Goal: Task Accomplishment & Management: Manage account settings

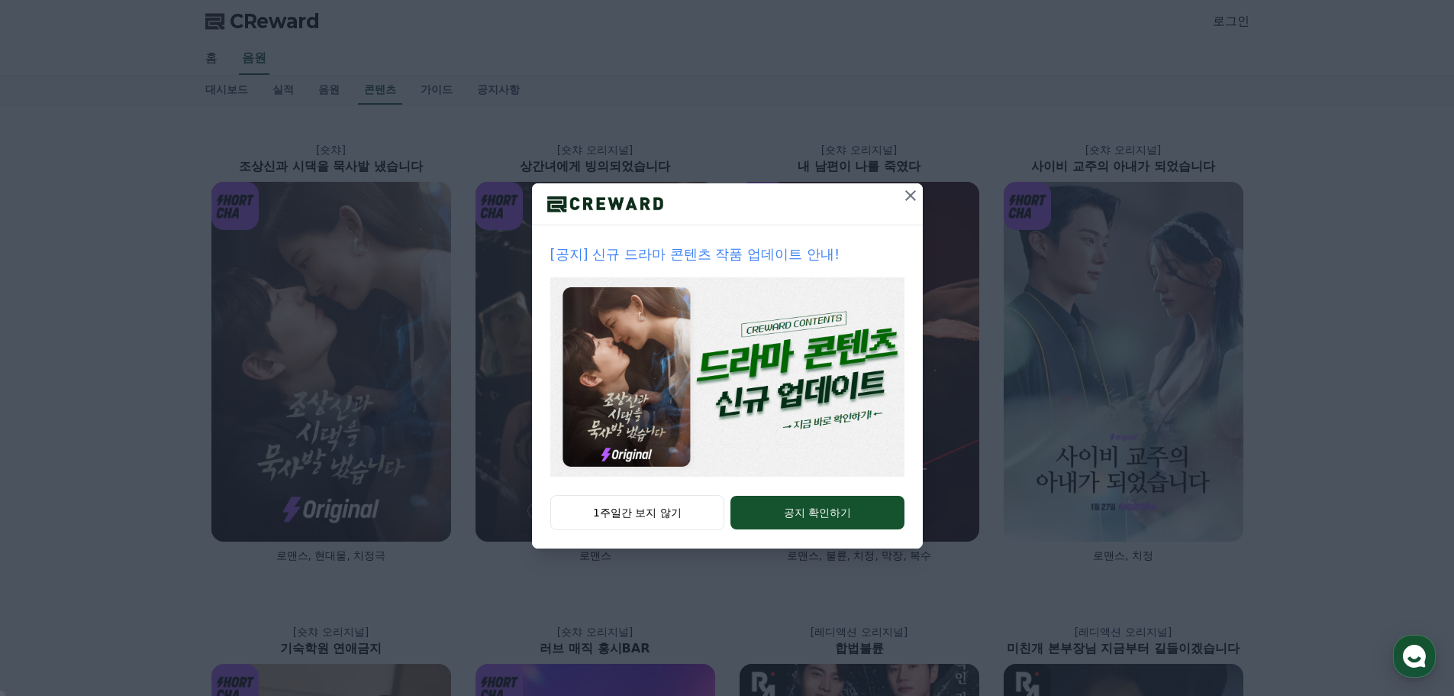
click at [913, 198] on icon at bounding box center [911, 195] width 11 height 11
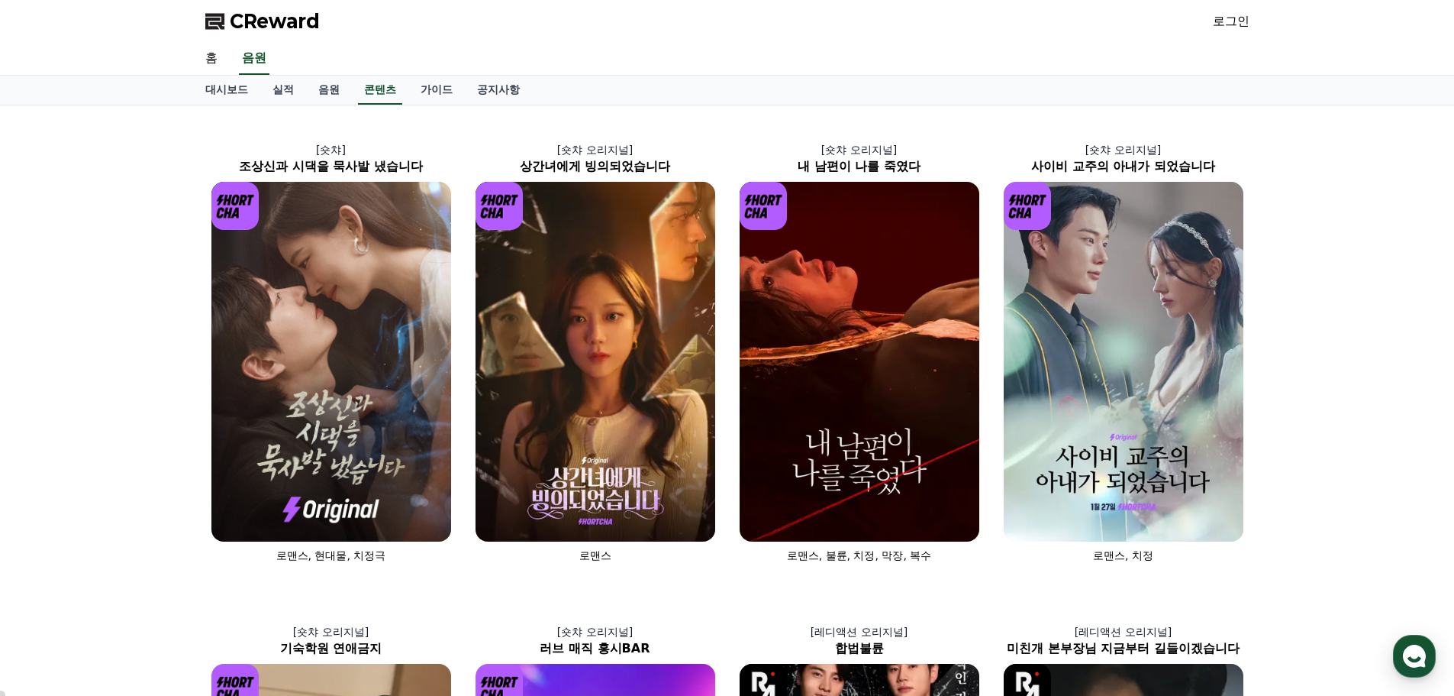
click at [1239, 20] on link "로그인" at bounding box center [1231, 21] width 37 height 18
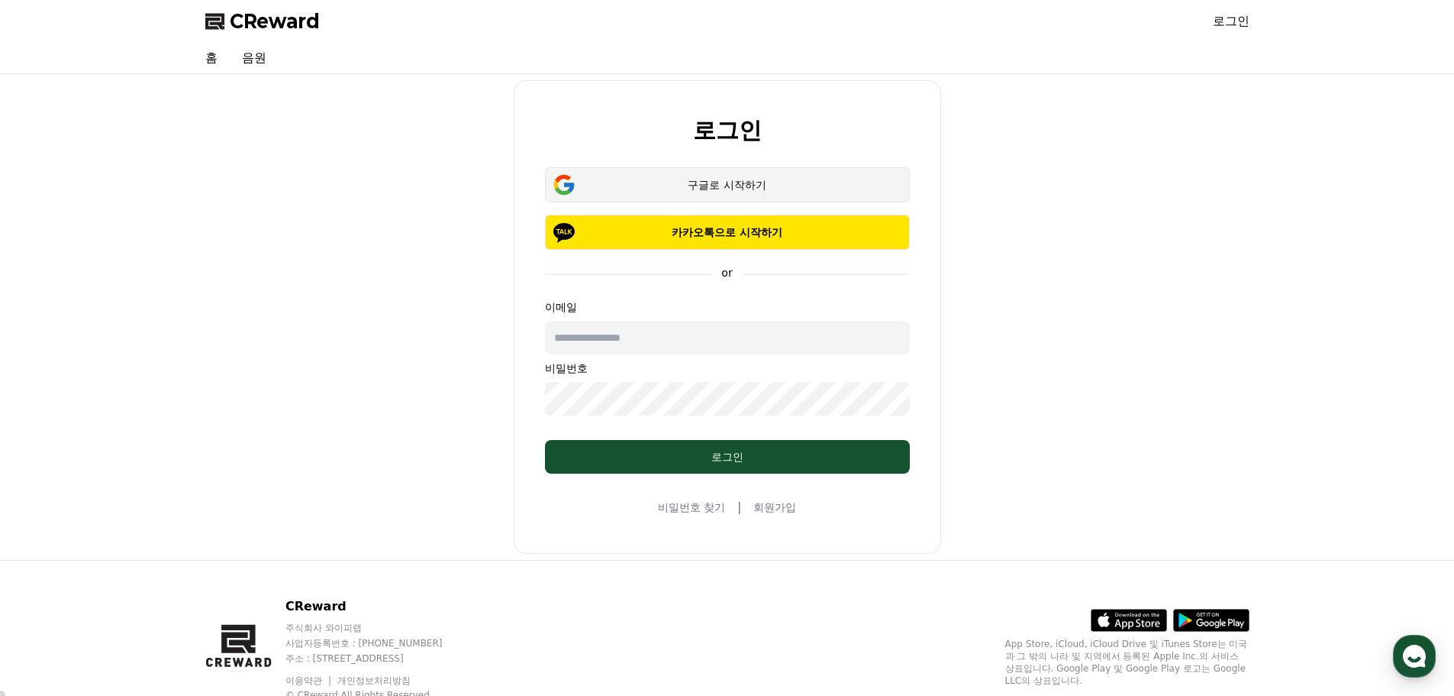
click at [741, 182] on div "구글로 시작하기" at bounding box center [727, 184] width 321 height 15
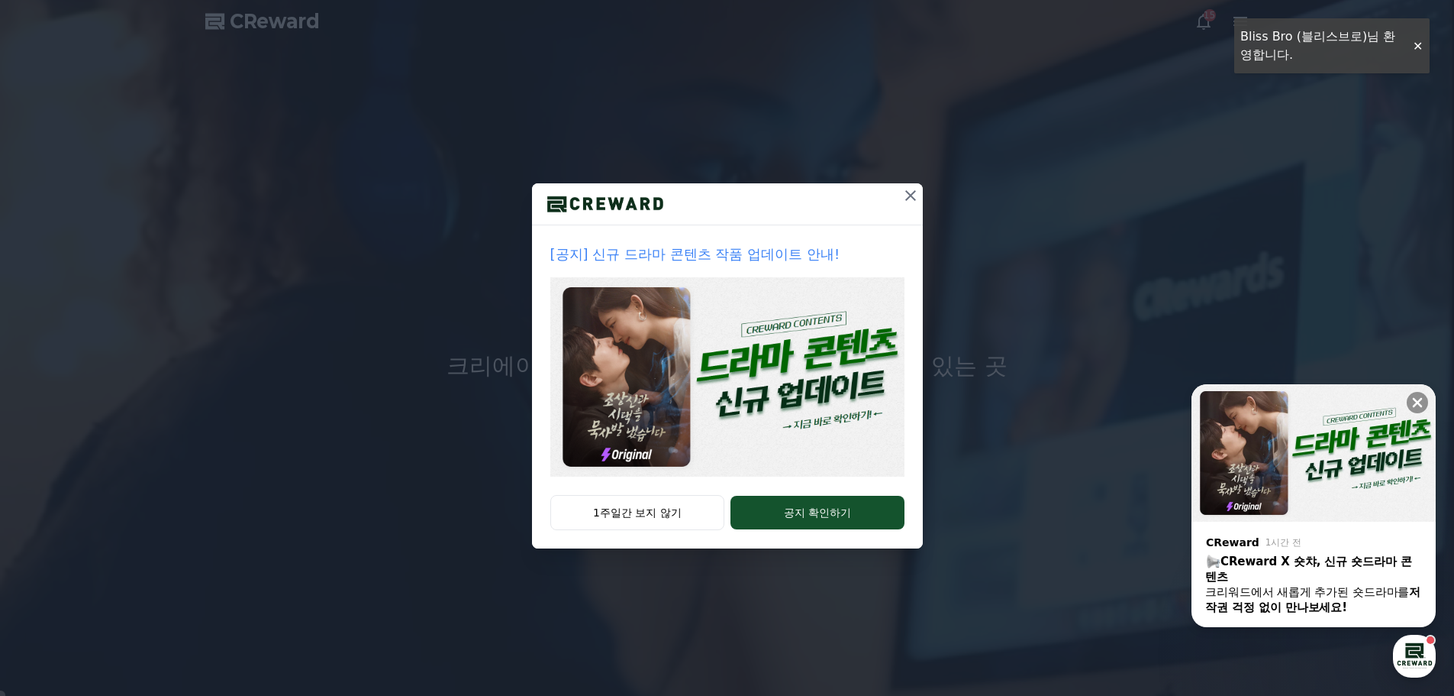
click at [910, 193] on icon at bounding box center [911, 195] width 18 height 18
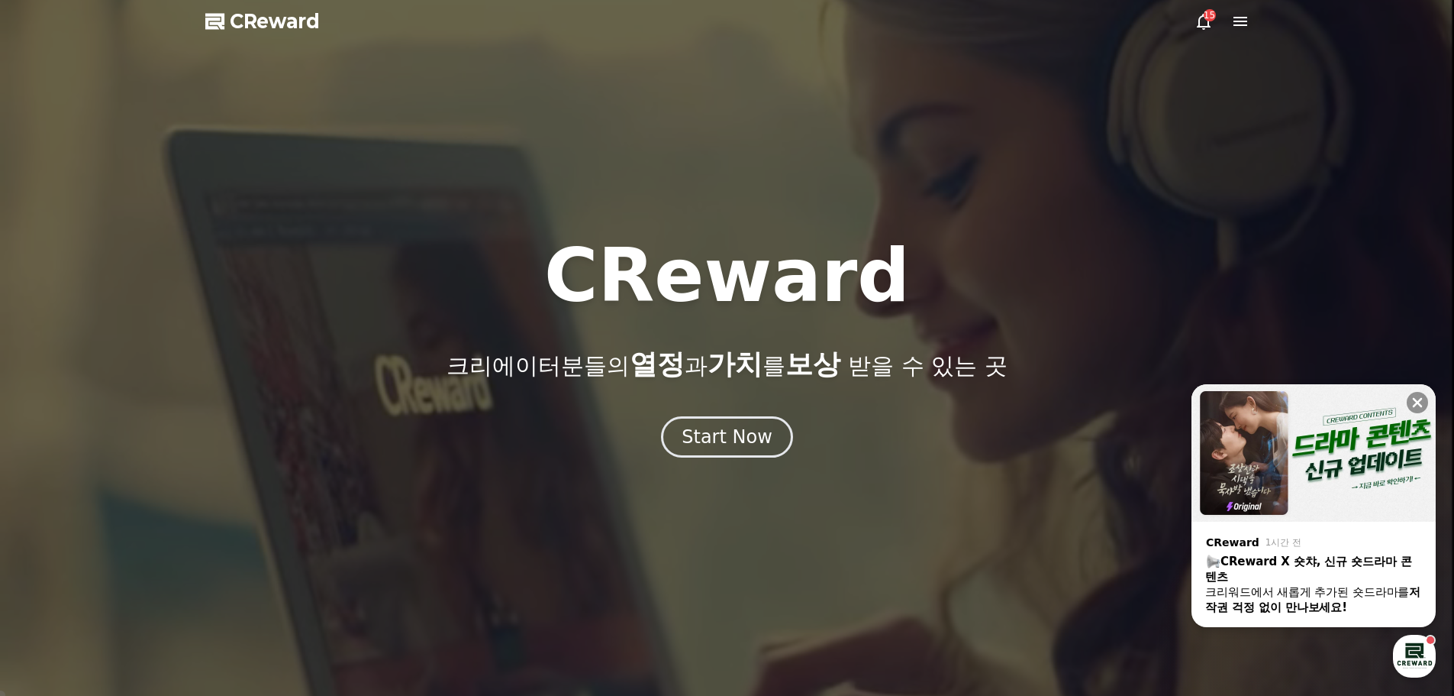
click at [1241, 21] on icon at bounding box center [1241, 21] width 18 height 18
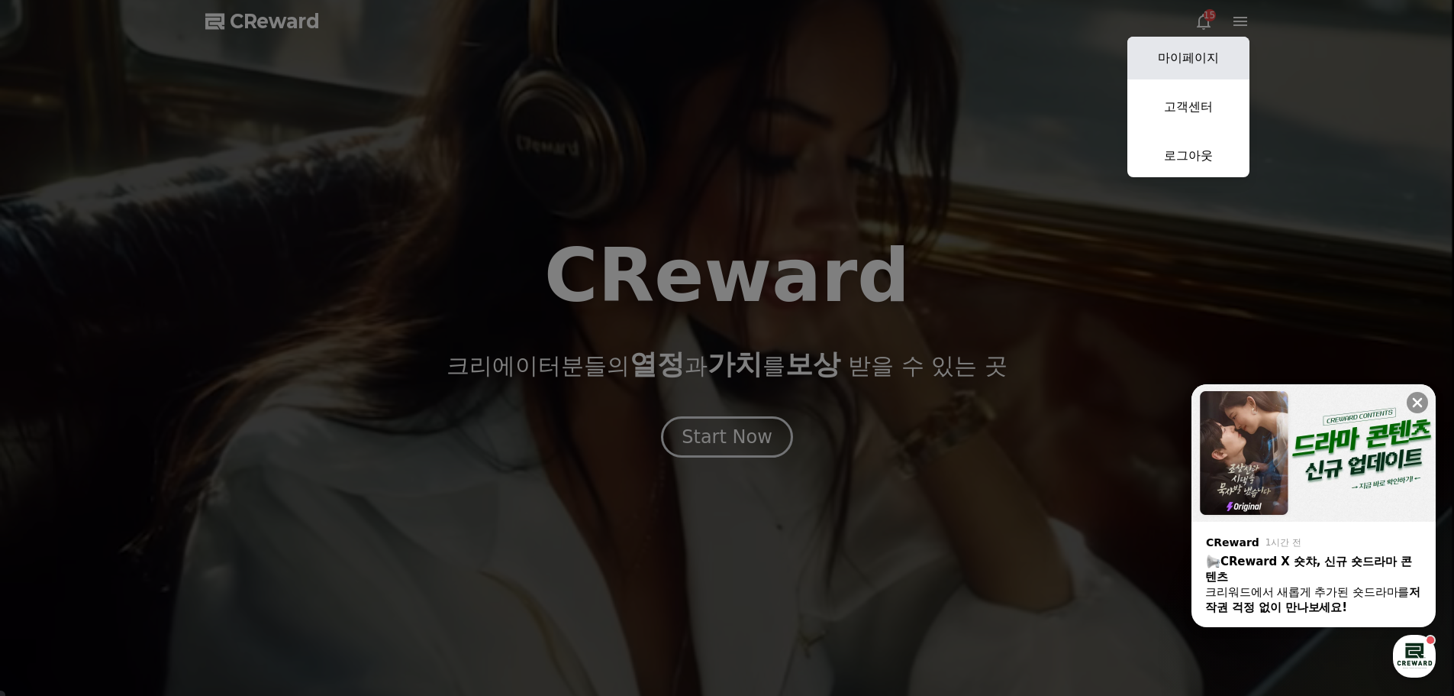
click at [1207, 67] on link "마이페이지" at bounding box center [1189, 58] width 122 height 43
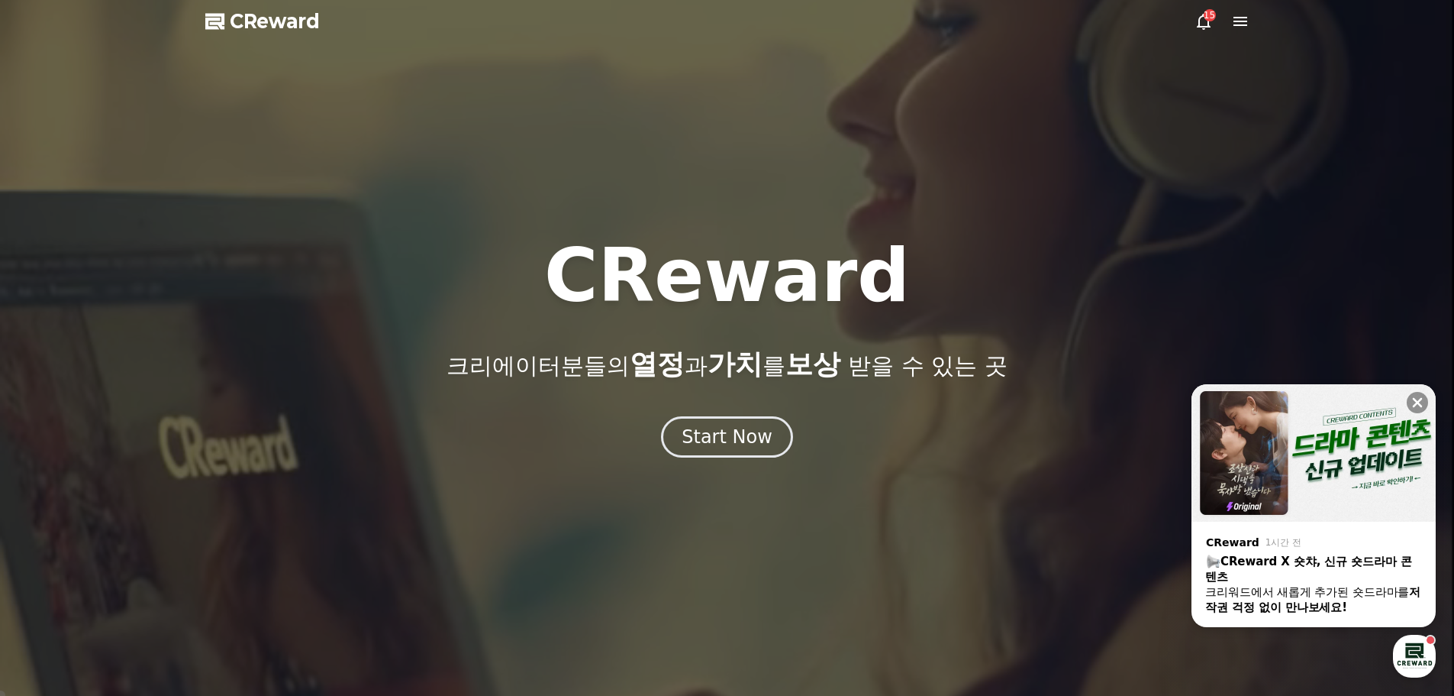
select select "**********"
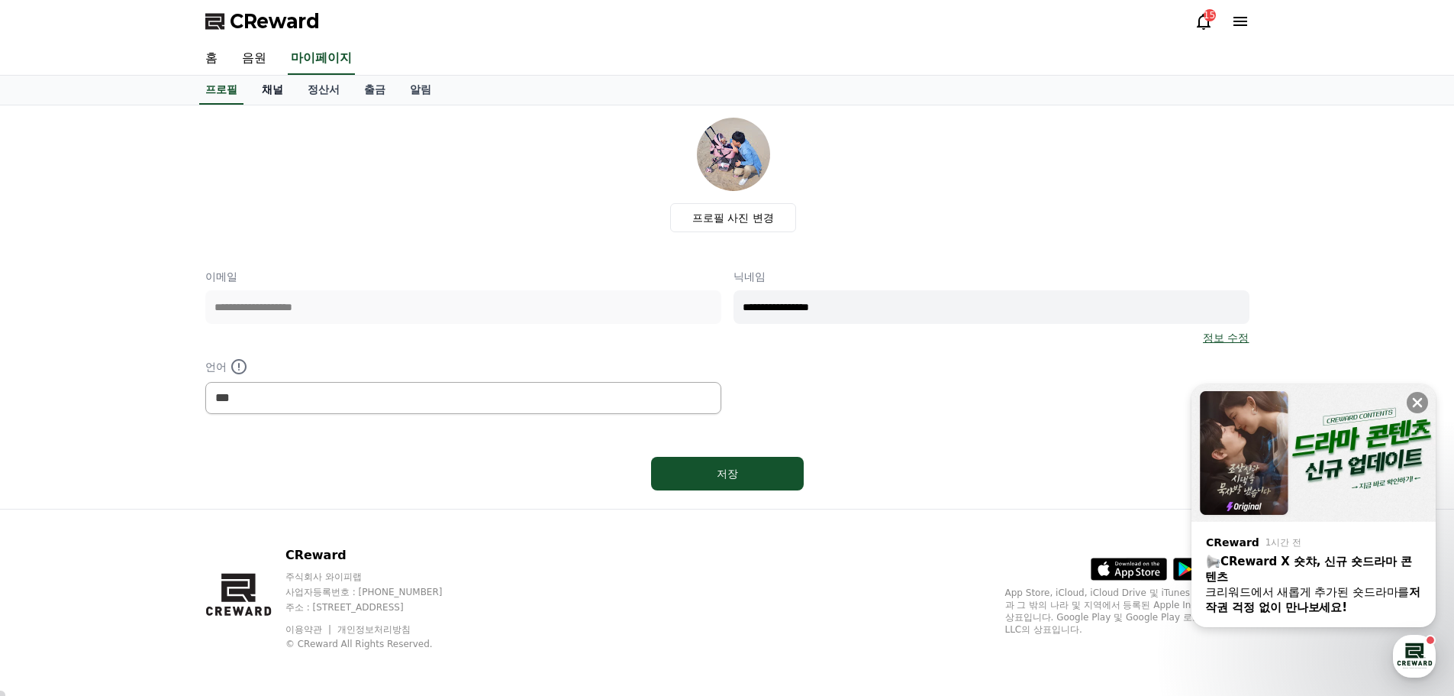
click at [276, 92] on link "채널" at bounding box center [273, 90] width 46 height 29
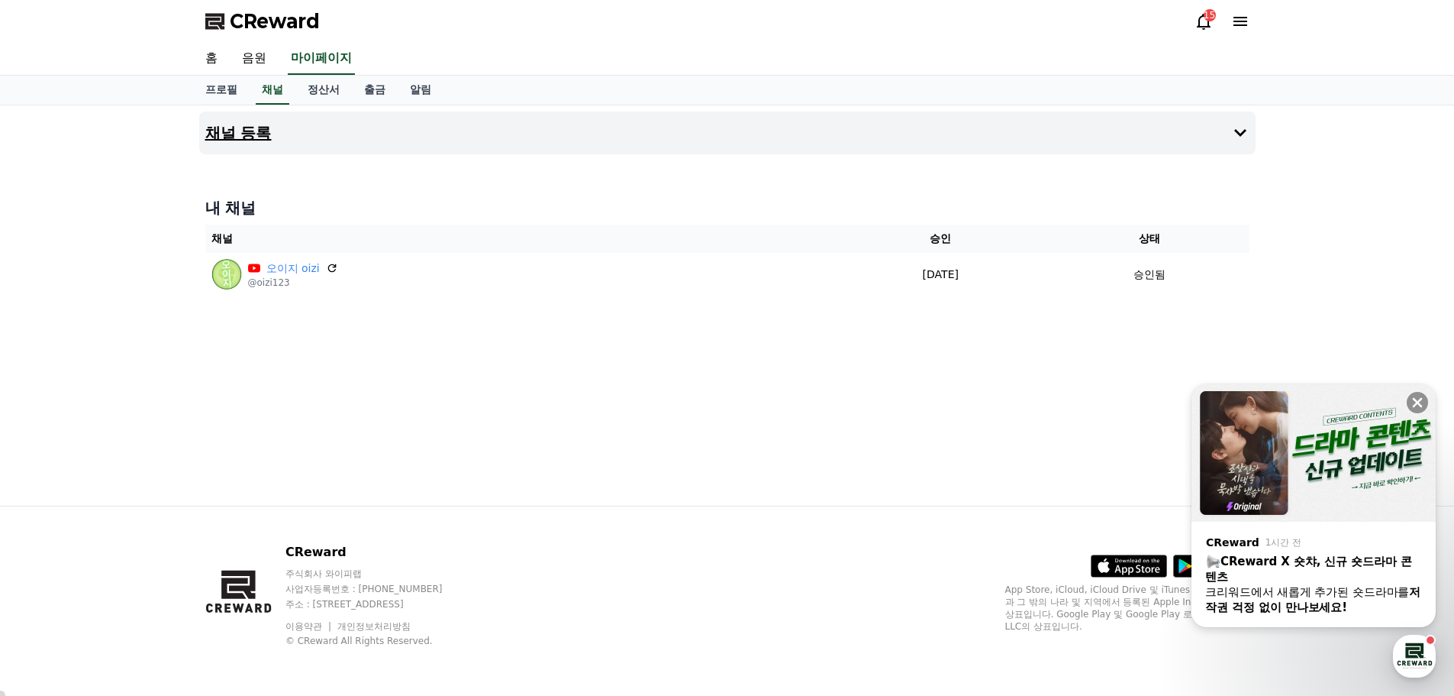
click at [237, 128] on h4 "채널 등록" at bounding box center [238, 132] width 66 height 17
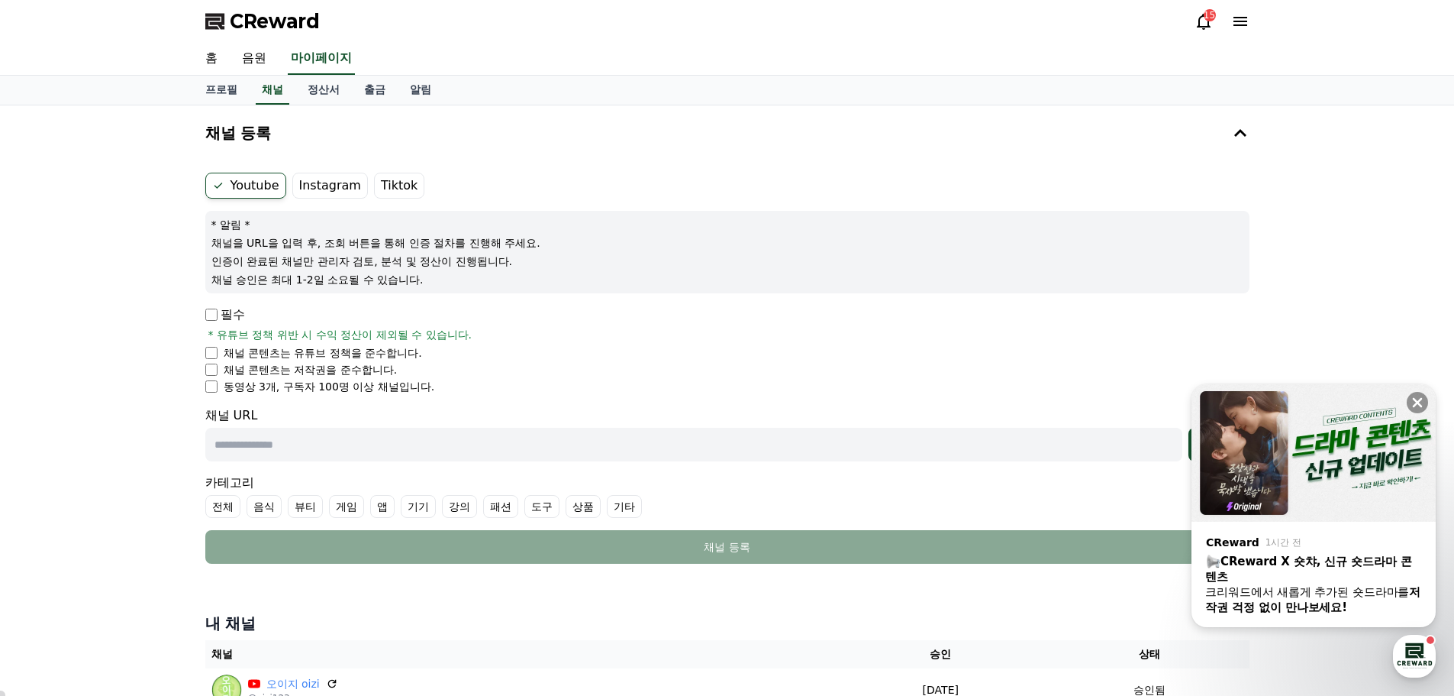
click at [210, 321] on p "필수" at bounding box center [225, 314] width 40 height 18
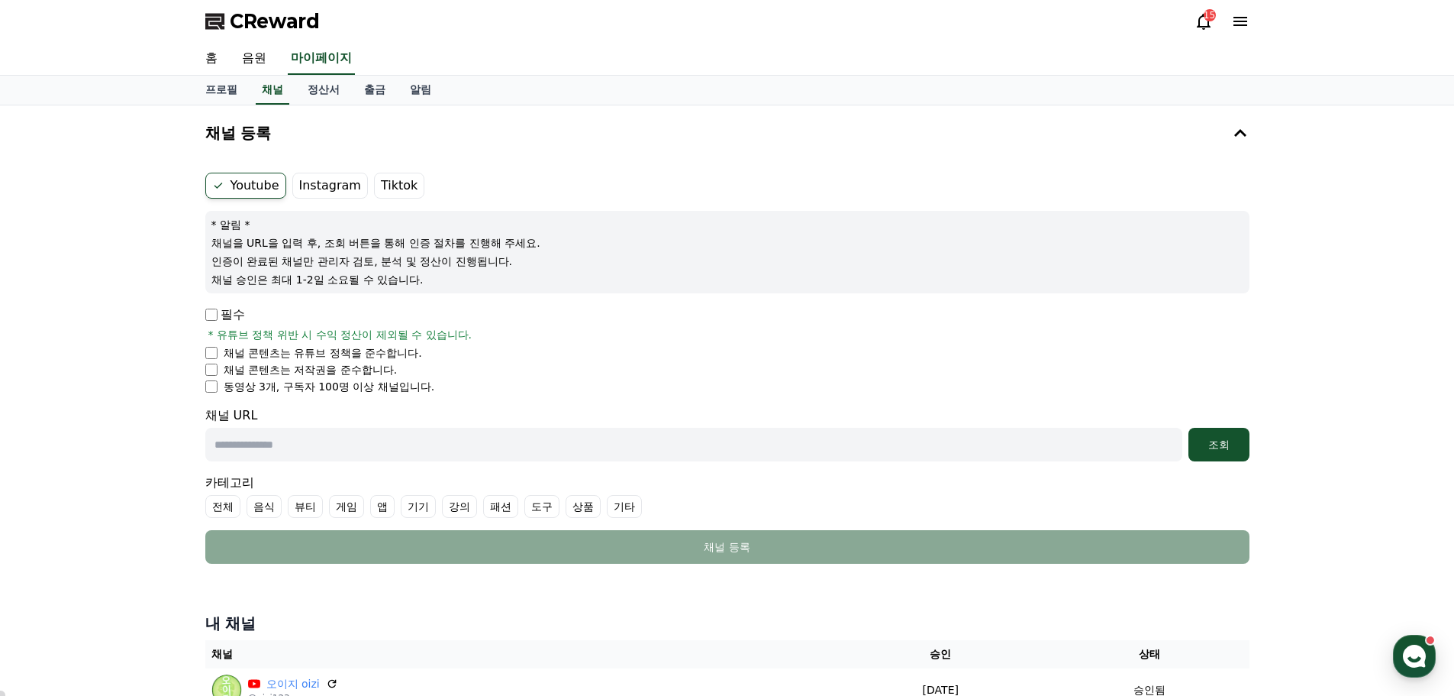
click at [321, 182] on label "Instagram" at bounding box center [330, 186] width 76 height 26
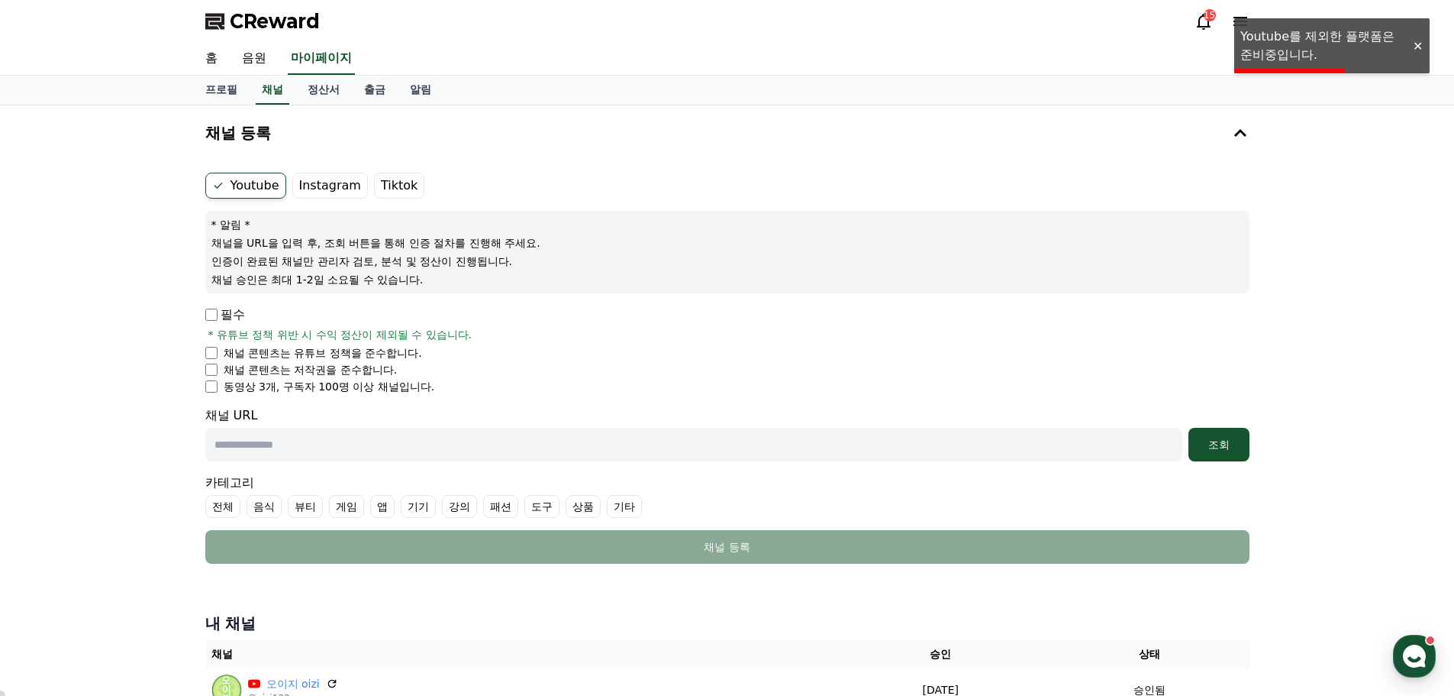
click at [261, 441] on input "text" at bounding box center [693, 445] width 977 height 34
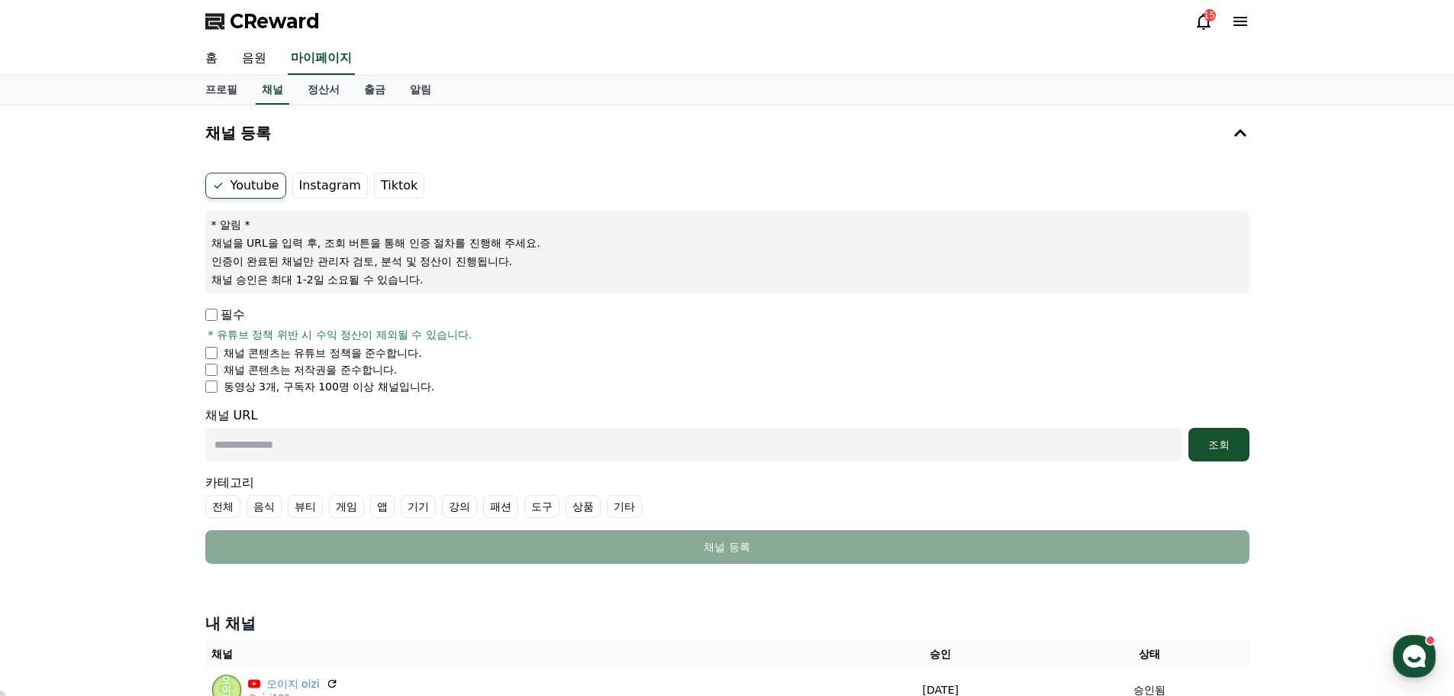
click at [288, 445] on input "text" at bounding box center [693, 445] width 977 height 34
paste input "**********"
type input "**********"
click at [1211, 444] on div "조회" at bounding box center [1219, 444] width 49 height 15
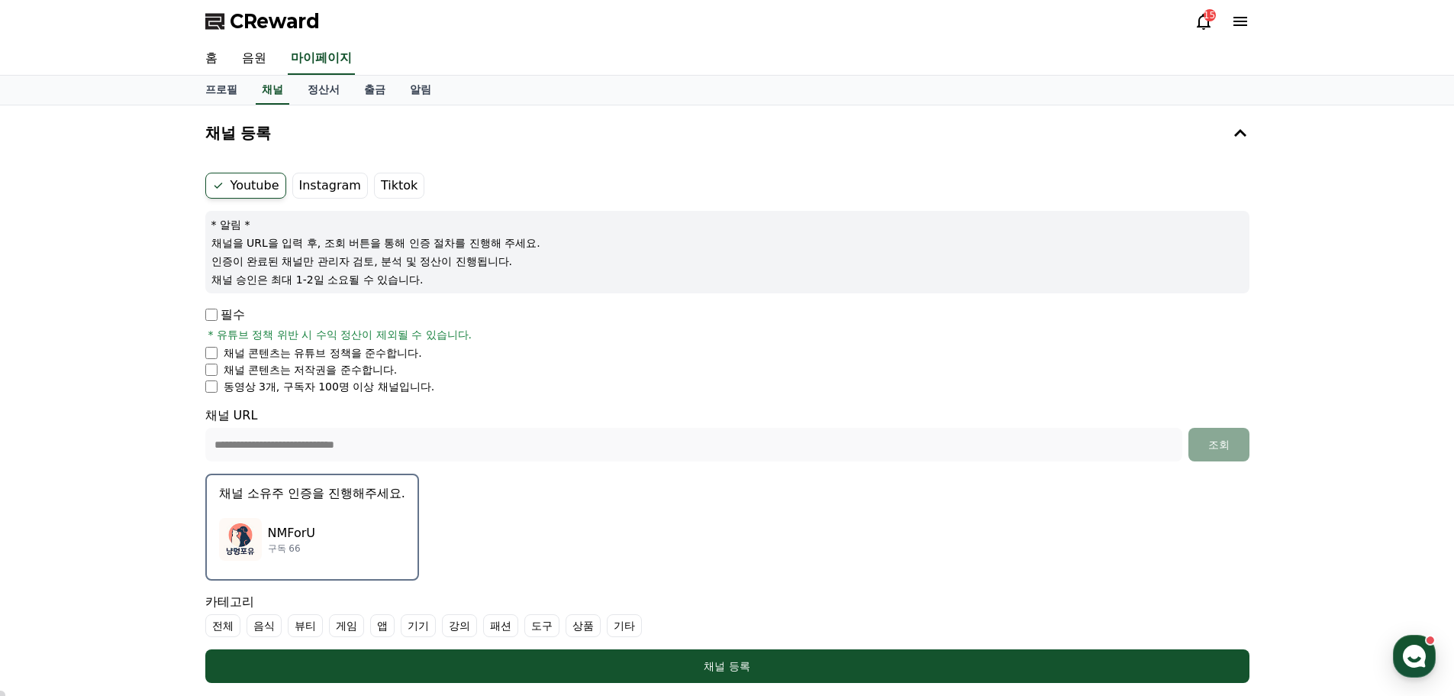
click at [780, 408] on div "**********" at bounding box center [727, 433] width 1044 height 55
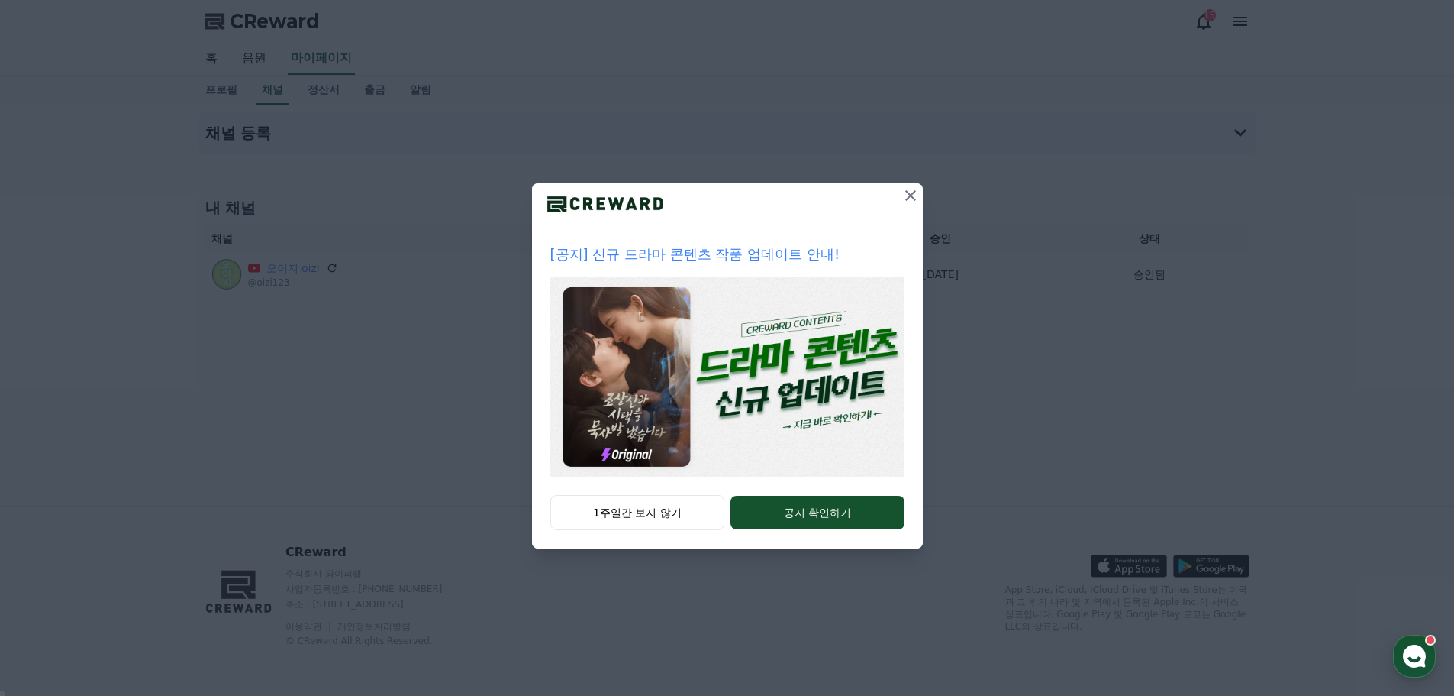
click at [904, 199] on icon at bounding box center [911, 195] width 18 height 18
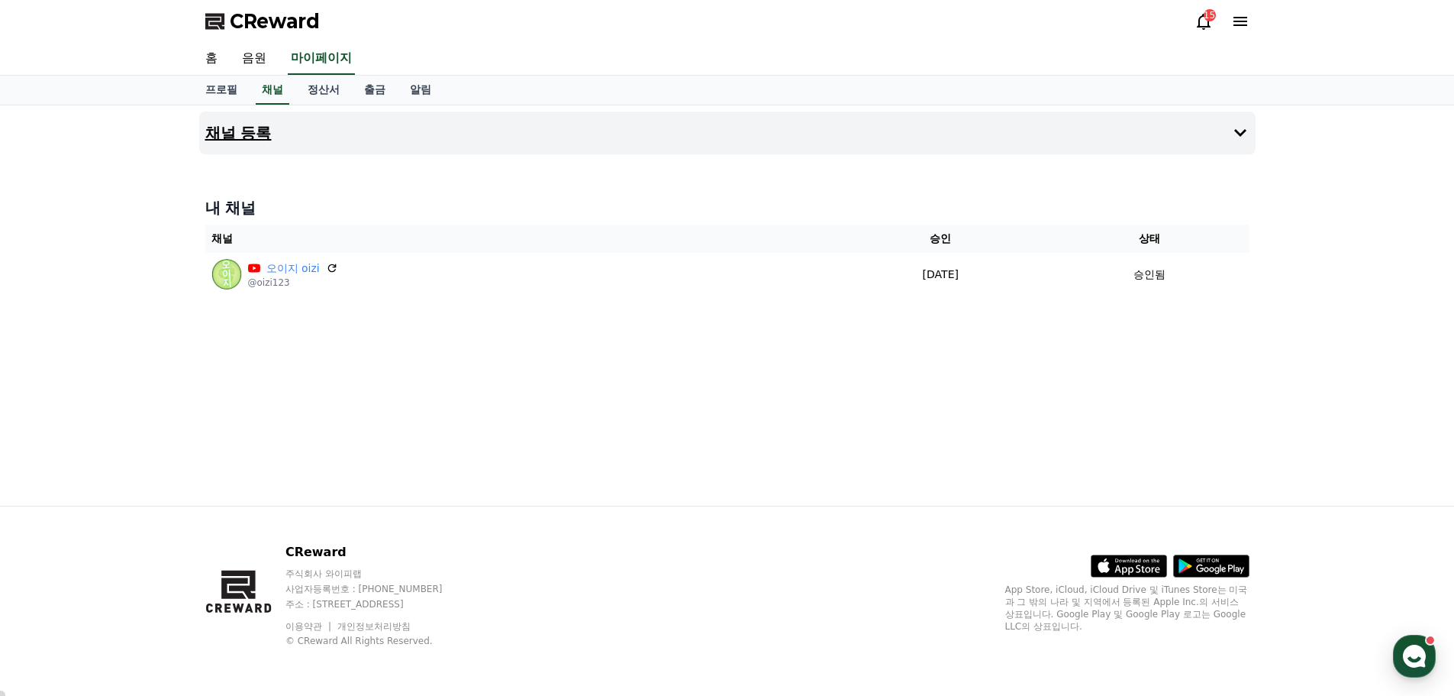
click at [262, 128] on h4 "채널 등록" at bounding box center [238, 132] width 66 height 17
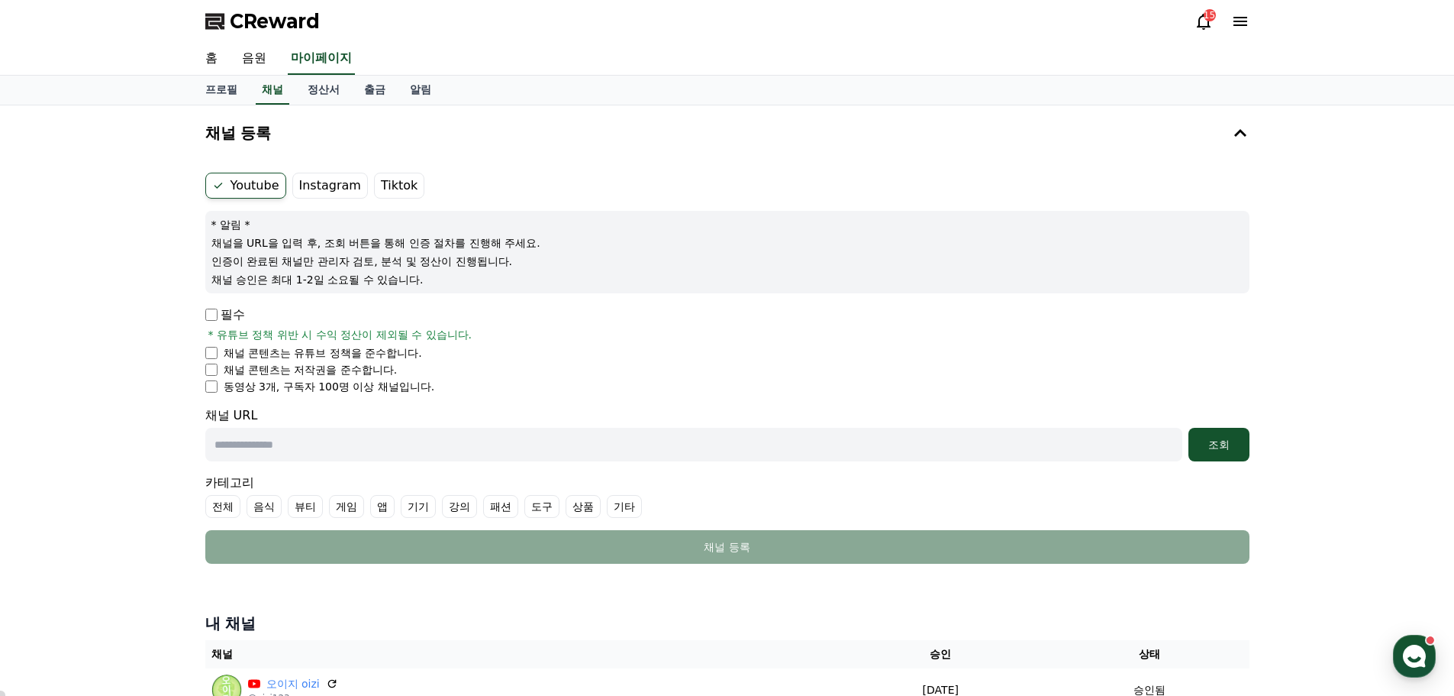
click at [215, 376] on li "채널 콘텐츠는 저작권을 준수합니다." at bounding box center [727, 369] width 1044 height 15
click at [211, 376] on li "채널 콘텐츠는 저작권을 준수합니다." at bounding box center [727, 369] width 1044 height 15
click at [295, 451] on input "text" at bounding box center [693, 445] width 977 height 34
paste input "**********"
type input "**********"
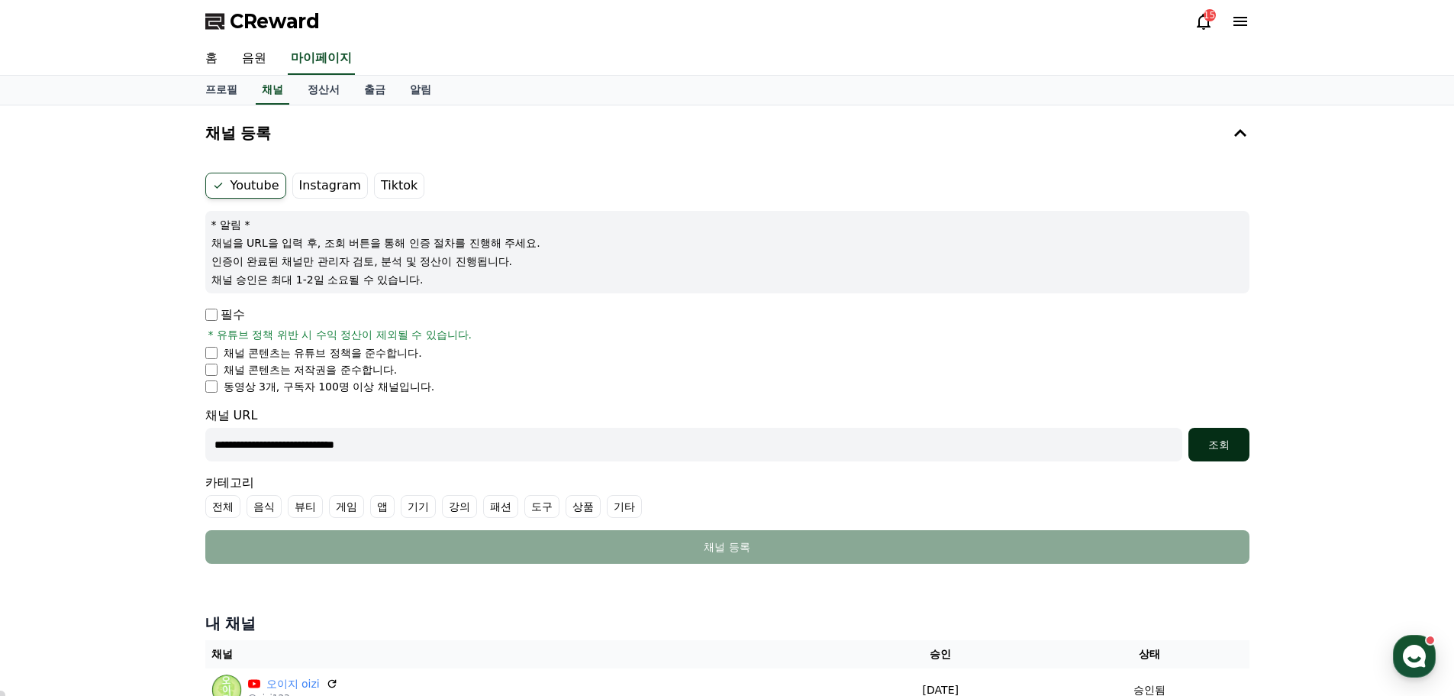
click at [1219, 456] on button "조회" at bounding box center [1219, 445] width 61 height 34
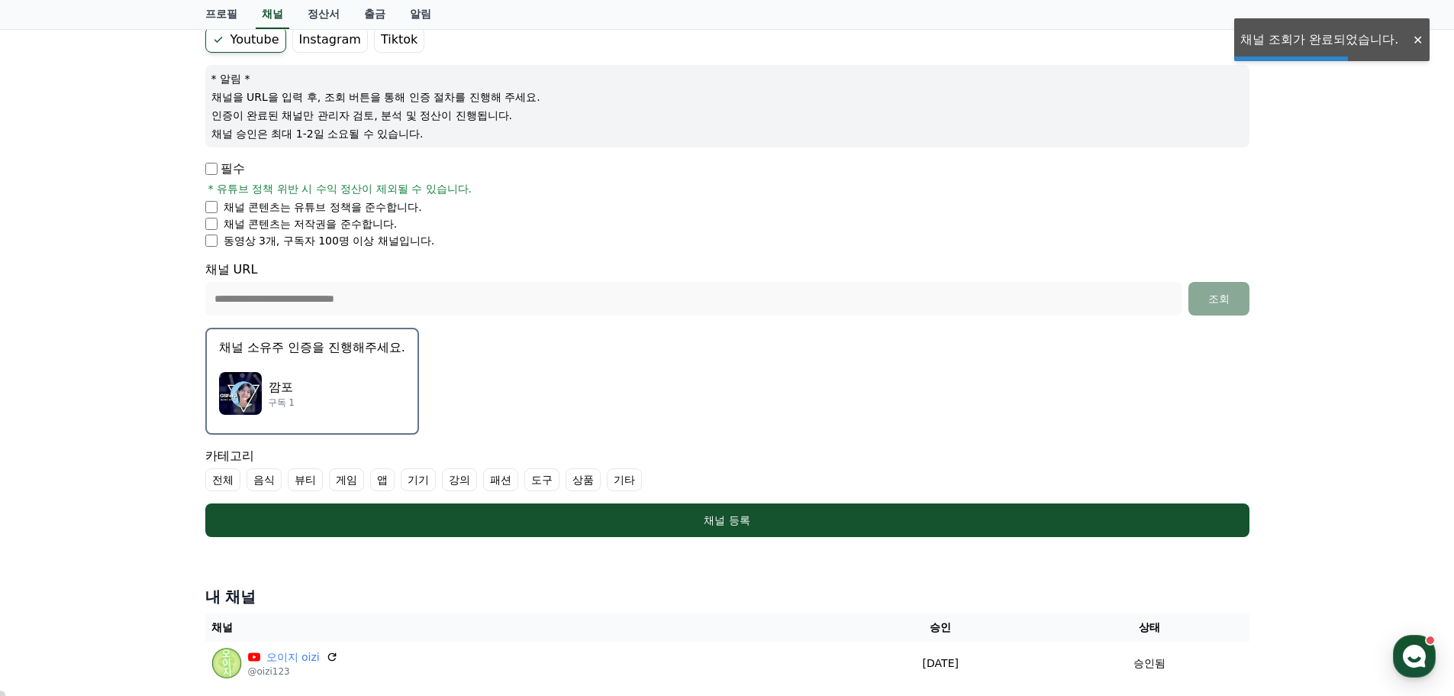
scroll to position [153, 0]
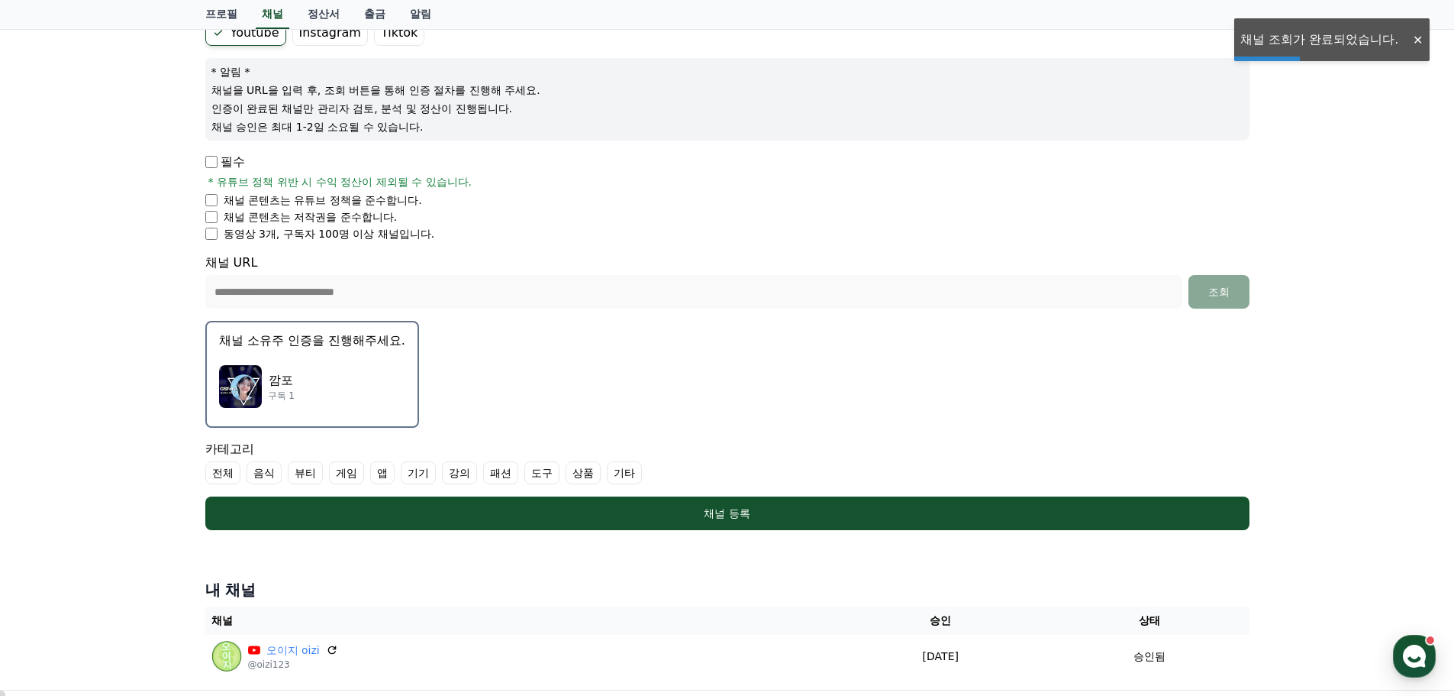
click at [315, 344] on p "채널 소유주 인증을 진행해주세요." at bounding box center [312, 340] width 186 height 18
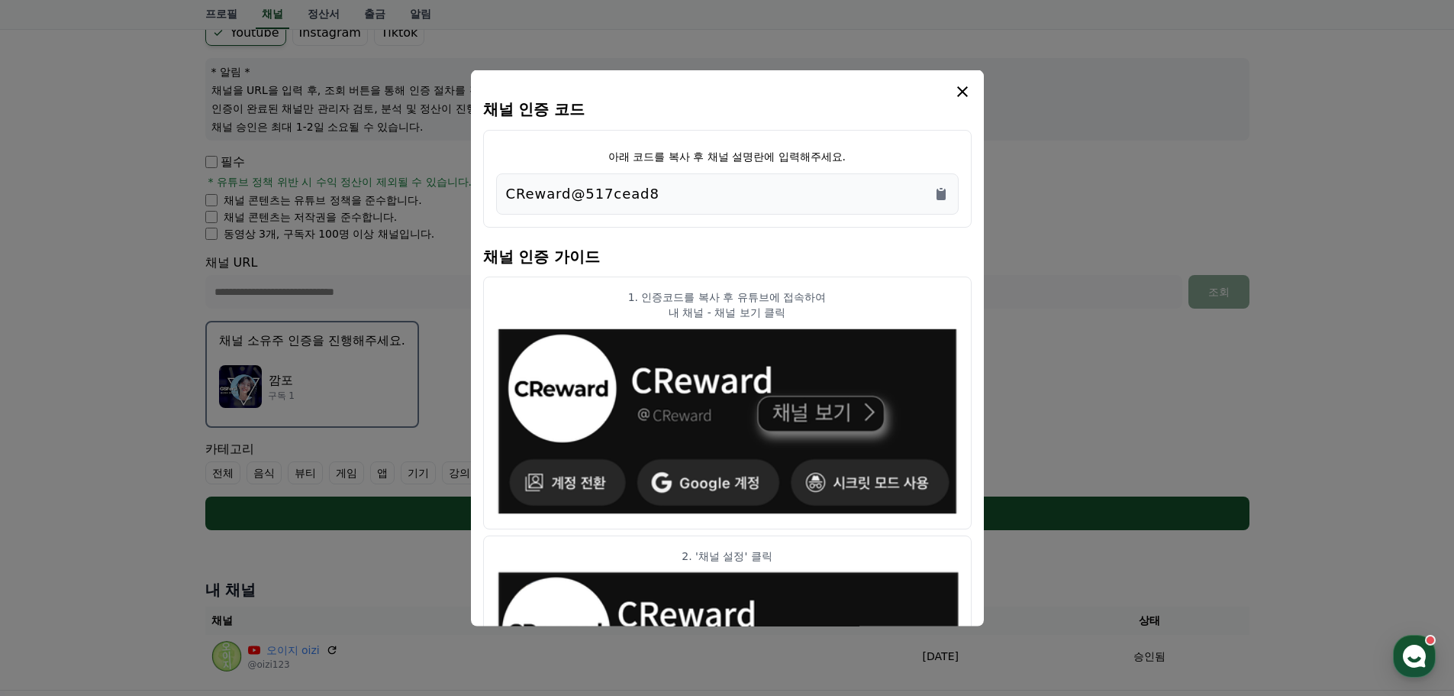
drag, startPoint x: 692, startPoint y: 197, endPoint x: 499, endPoint y: 198, distance: 192.4
click at [499, 198] on div "CReward@517cead8" at bounding box center [727, 193] width 463 height 41
copy p "CReward@517cead8"
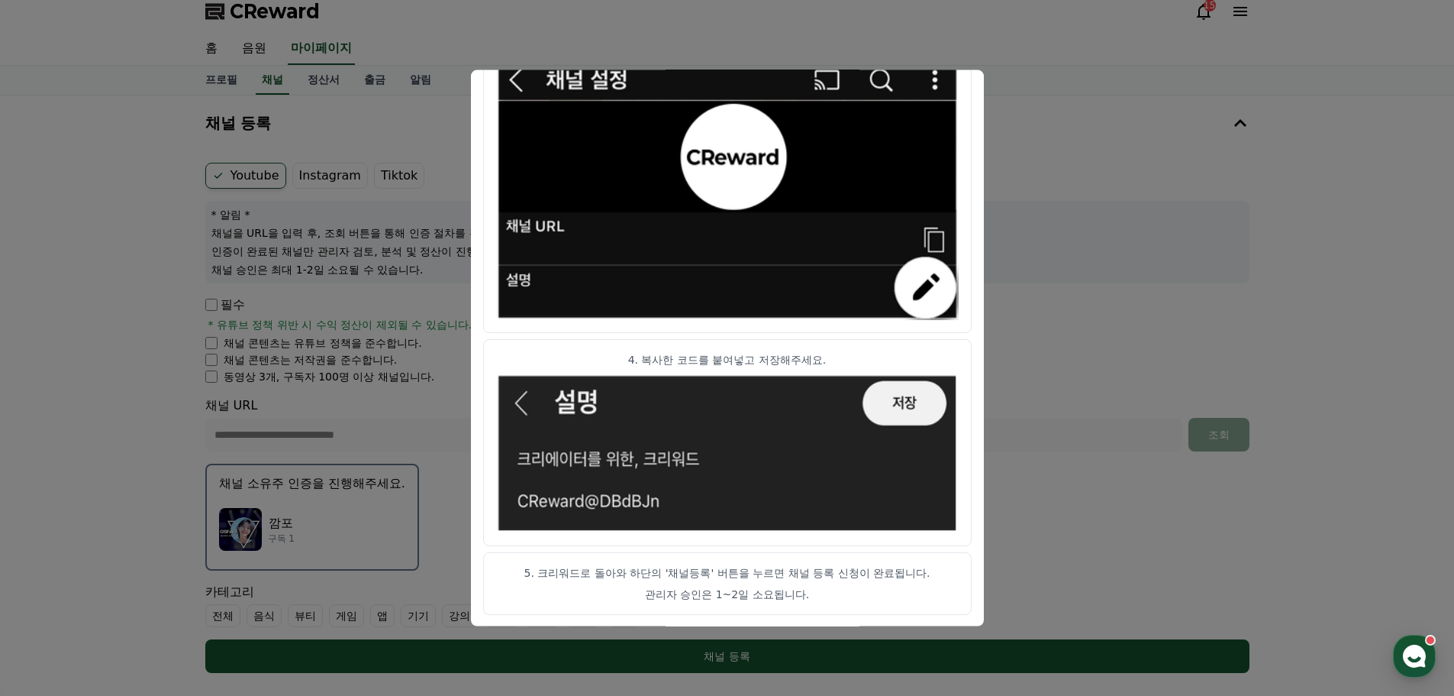
scroll to position [0, 0]
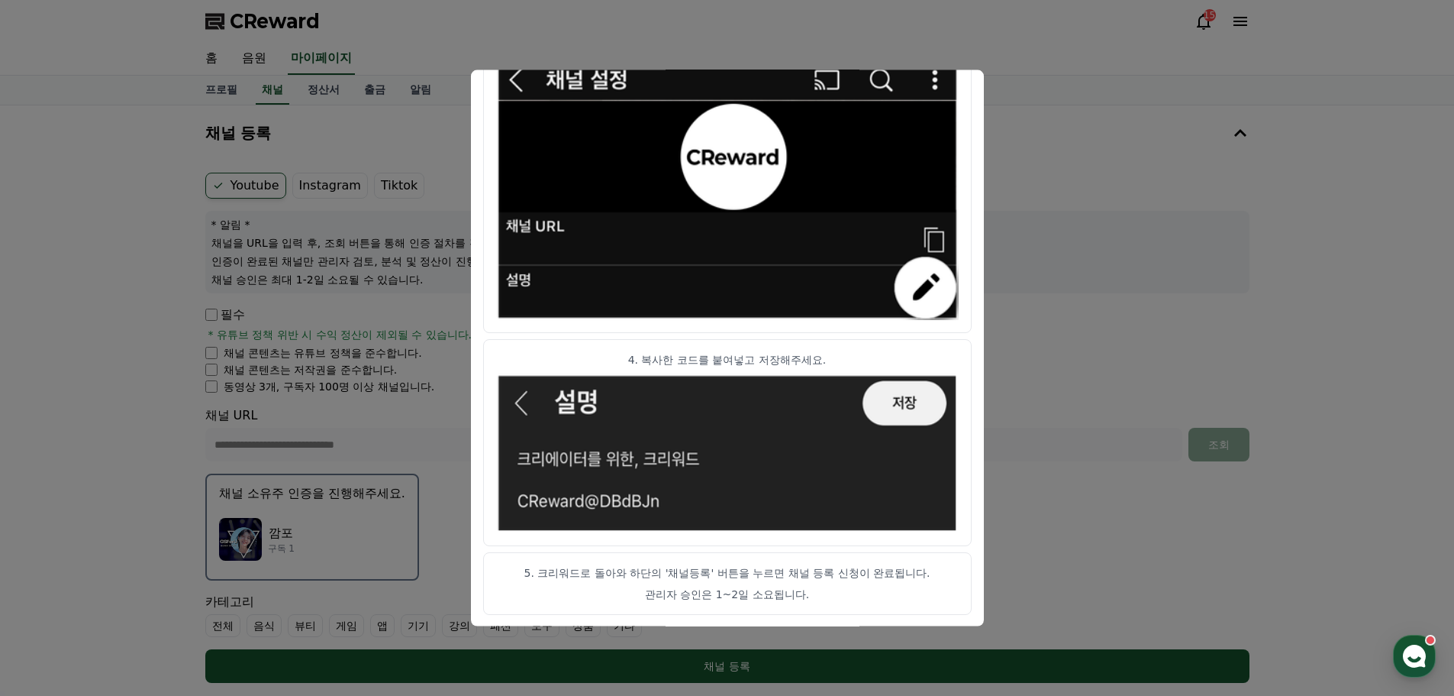
click at [1050, 147] on button "close modal" at bounding box center [727, 348] width 1454 height 696
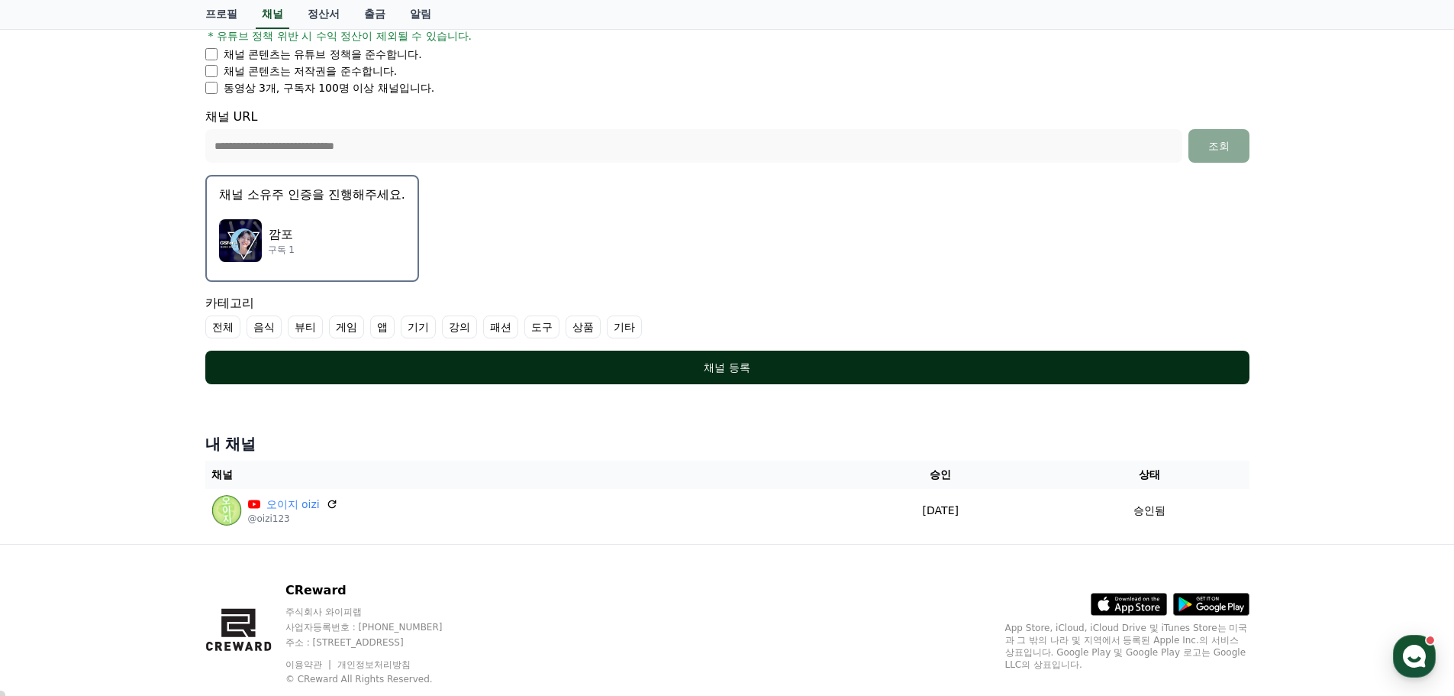
scroll to position [305, 0]
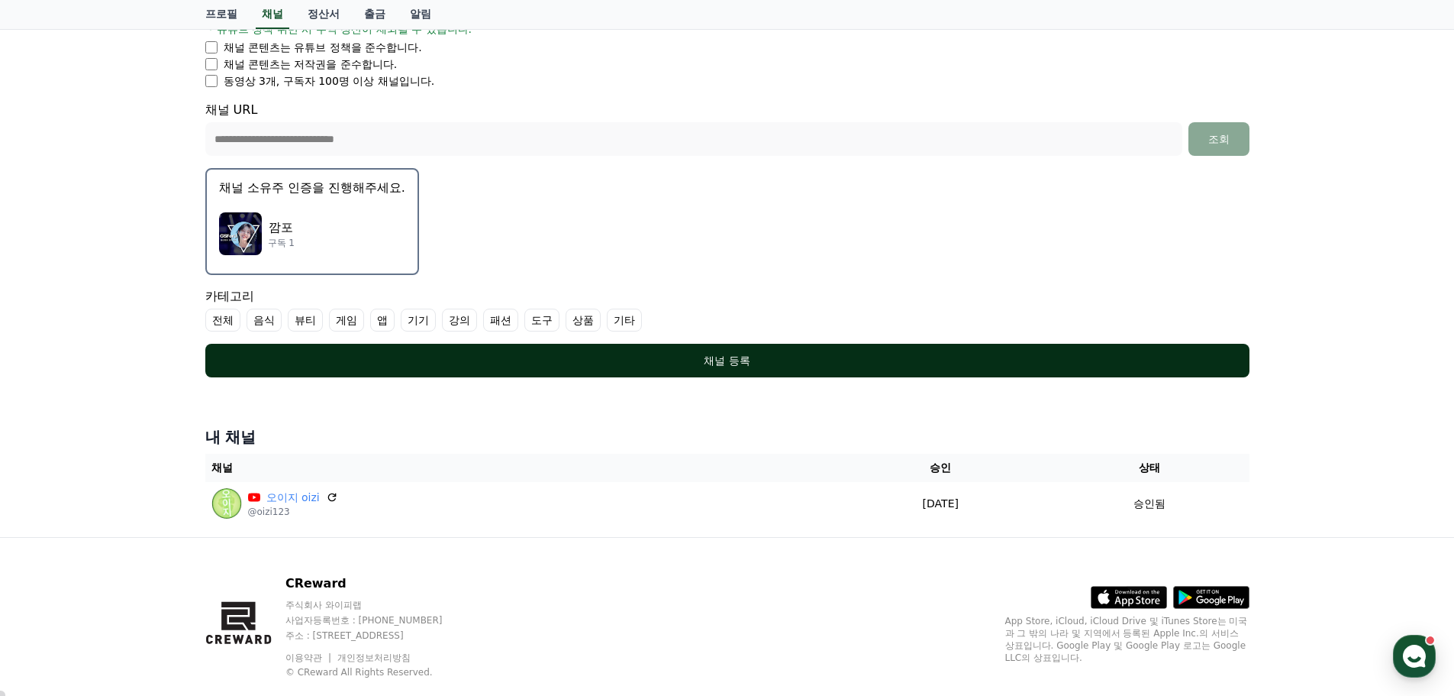
click at [770, 365] on div "채널 등록" at bounding box center [727, 360] width 983 height 15
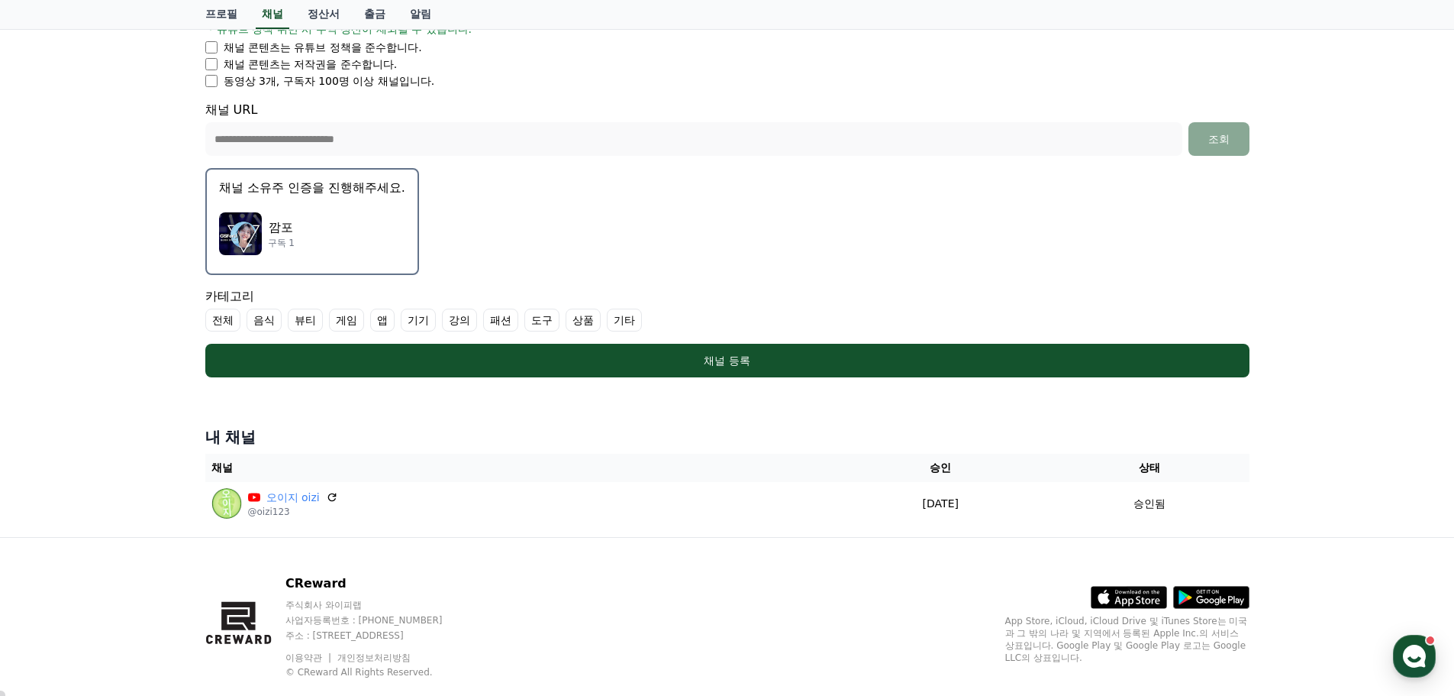
click at [641, 321] on label "기타" at bounding box center [624, 319] width 35 height 23
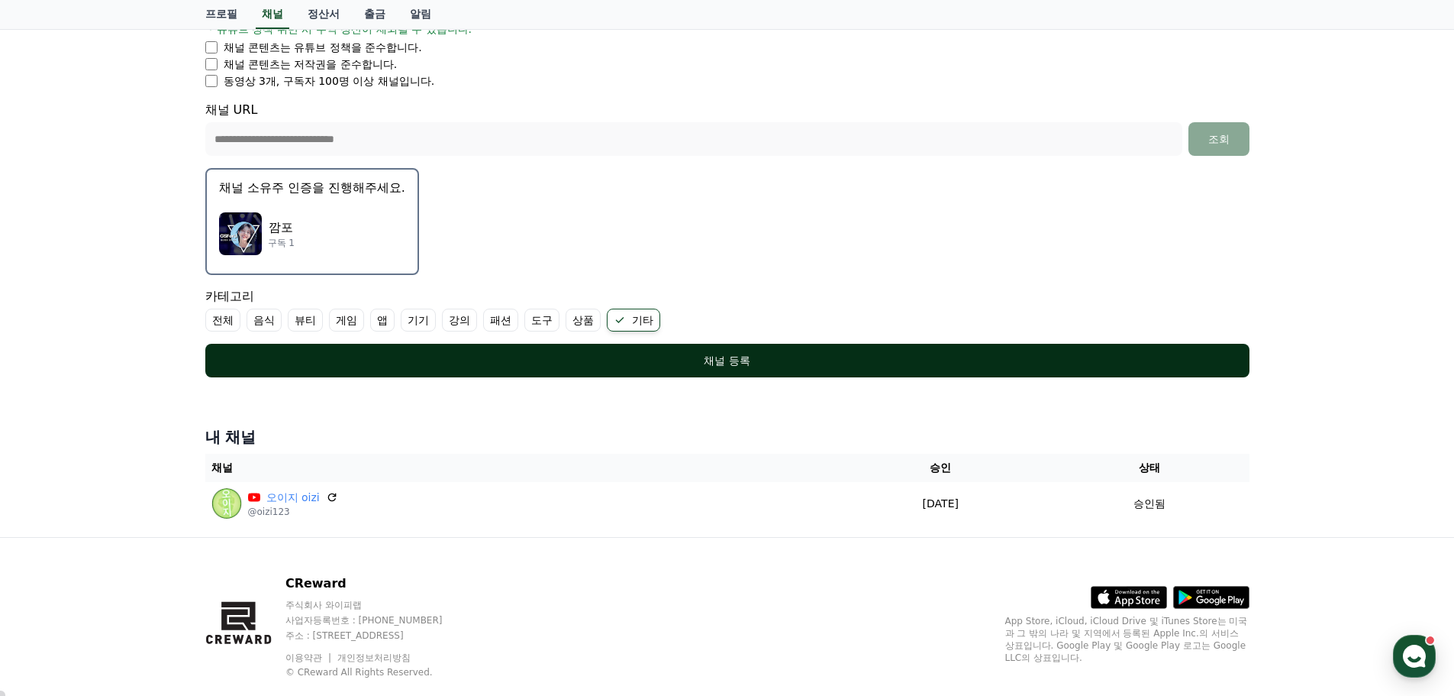
click at [475, 362] on div "채널 등록" at bounding box center [727, 360] width 983 height 15
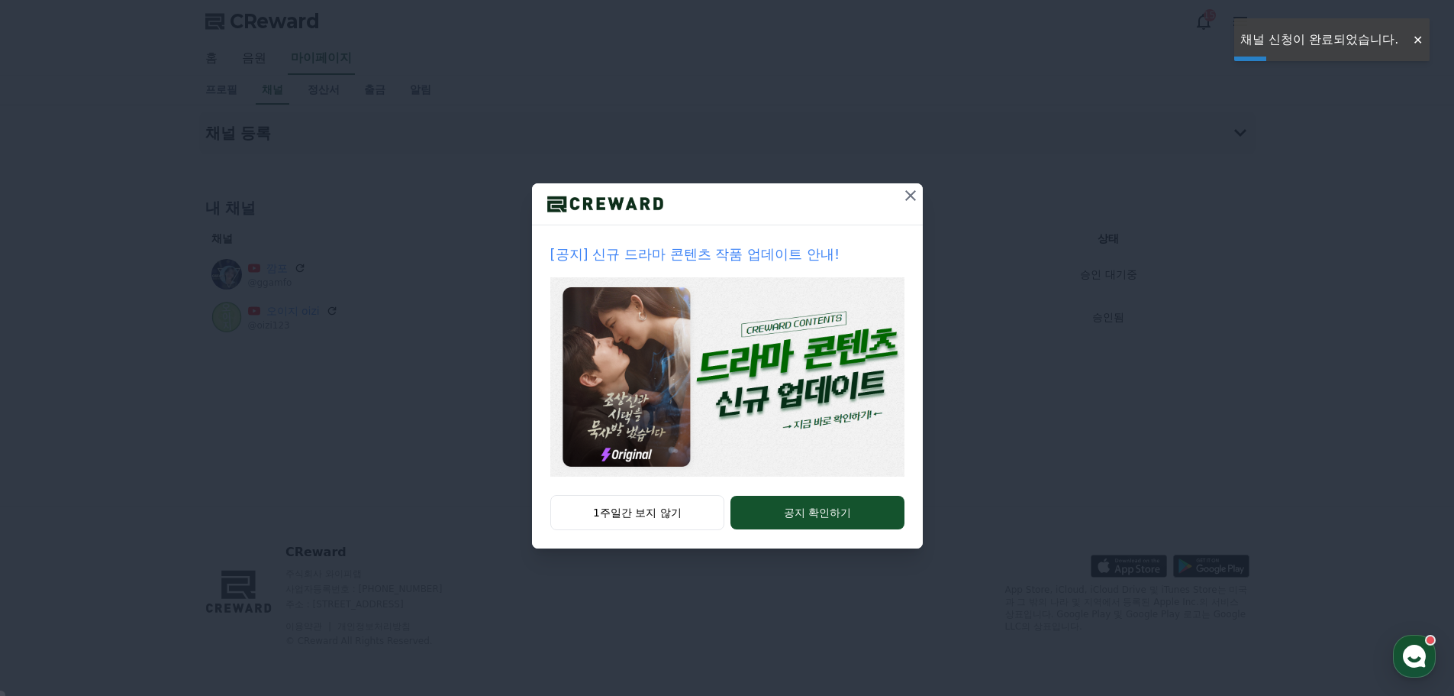
click at [915, 196] on icon at bounding box center [911, 195] width 18 height 18
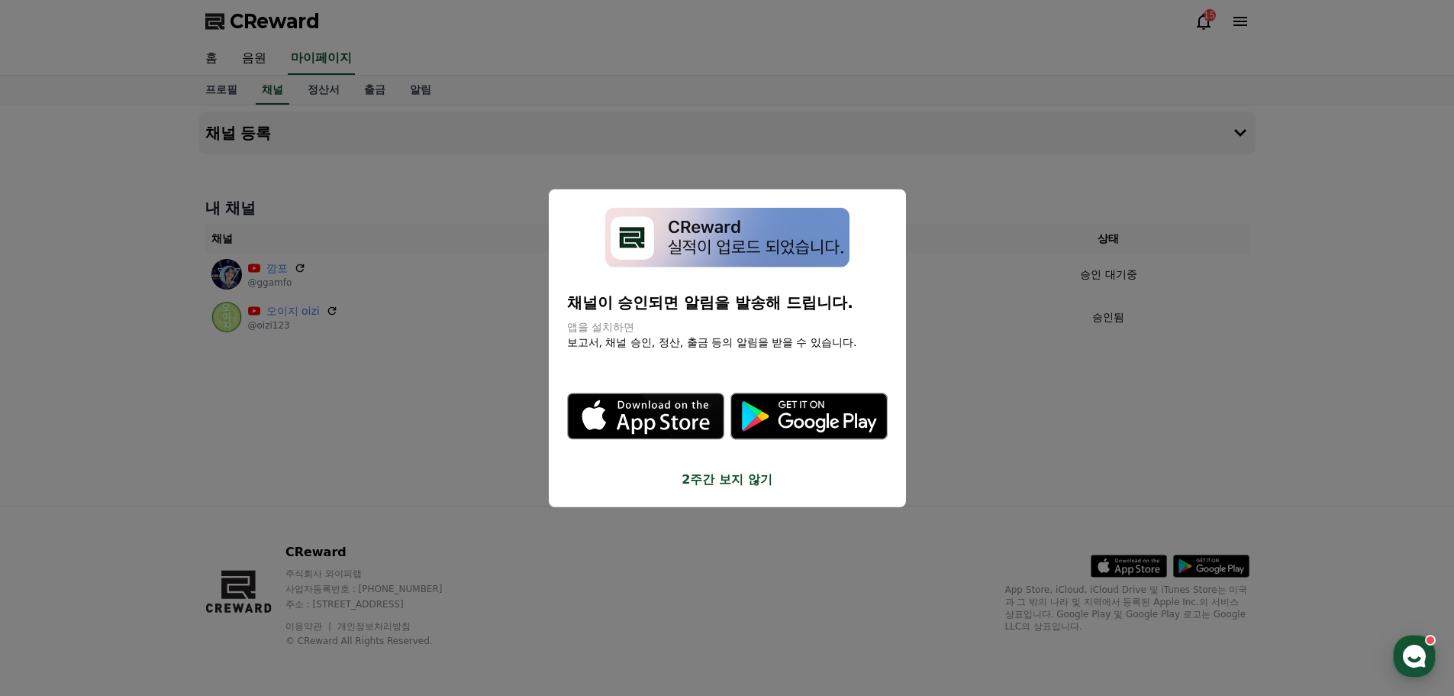
click at [979, 337] on button "close modal" at bounding box center [727, 348] width 1454 height 696
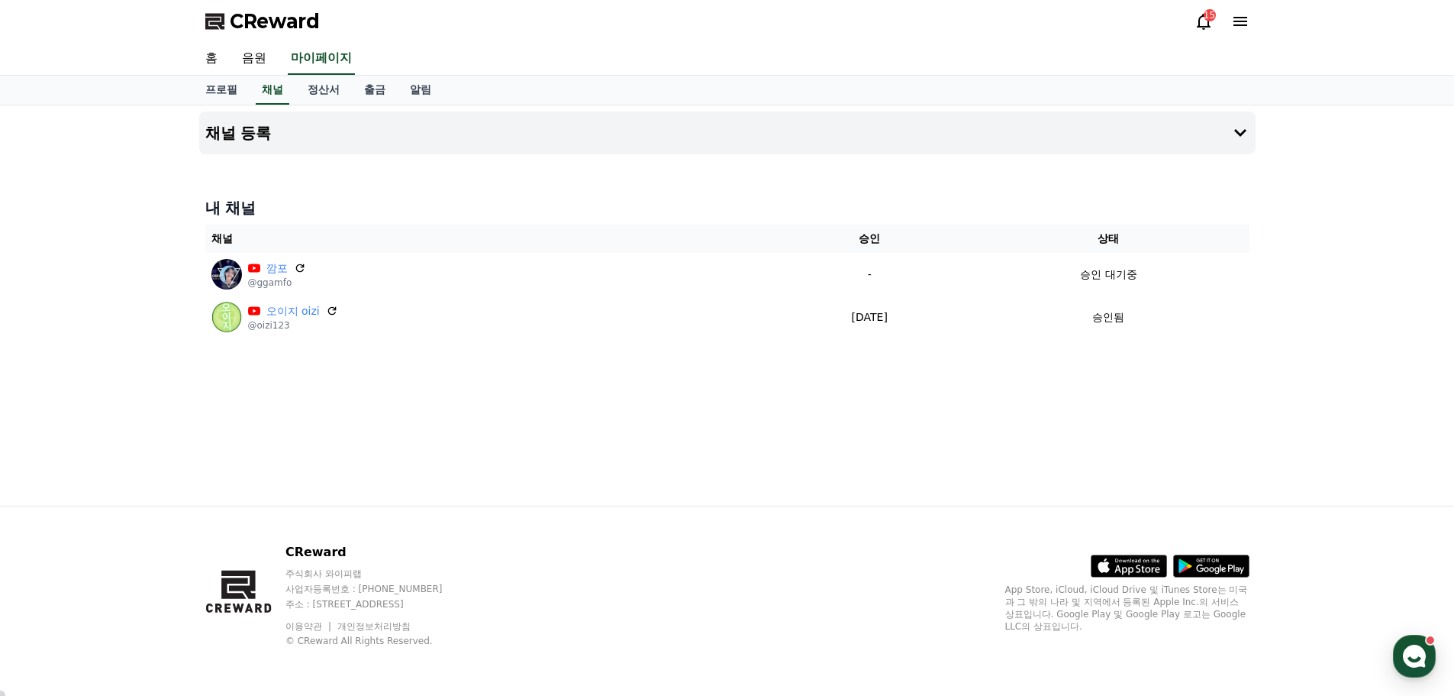
click at [1012, 373] on div "채널 등록 내 채널 채널 승인 상태 깜포 @ggamfo - 승인 대기중 오이지 oizi @oizi123 2025-06-23 06-23 승인됨" at bounding box center [727, 305] width 1069 height 400
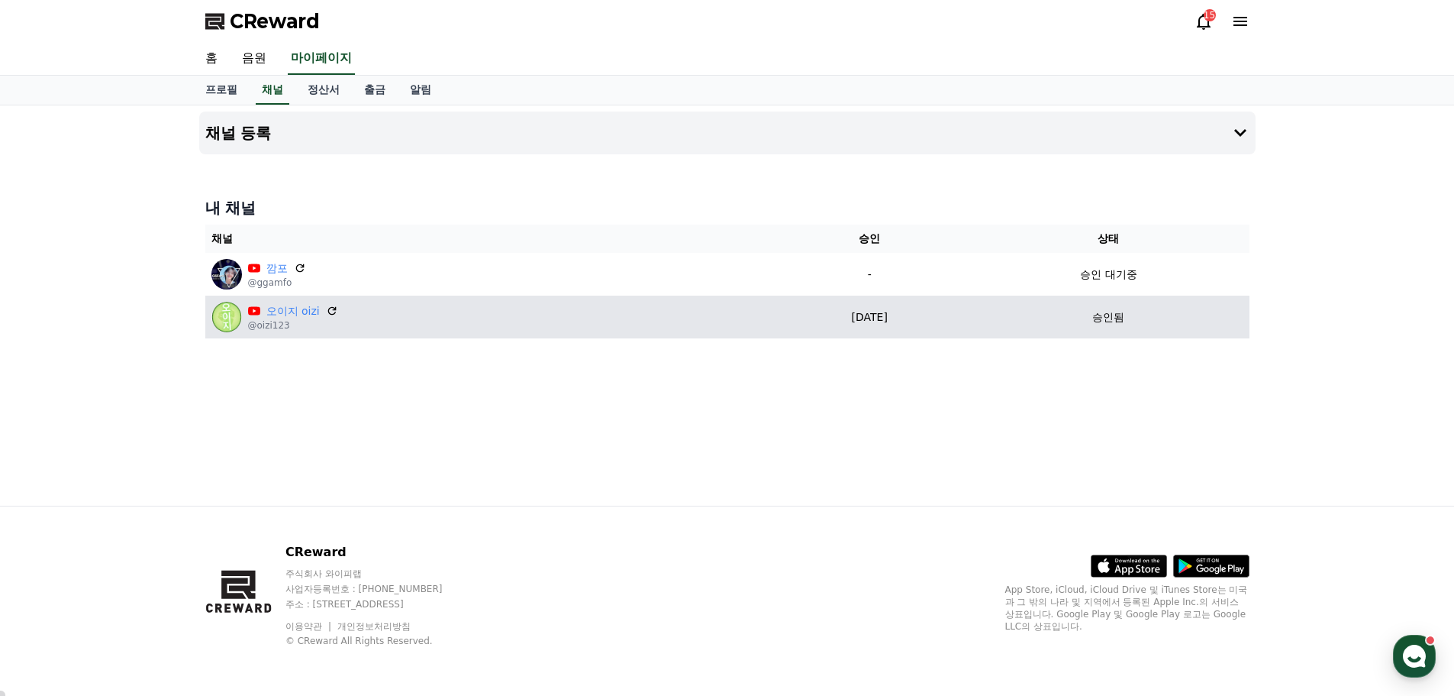
click at [806, 318] on p "[DATE]" at bounding box center [869, 317] width 185 height 16
drag, startPoint x: 228, startPoint y: 315, endPoint x: 262, endPoint y: 308, distance: 34.5
click at [228, 315] on img at bounding box center [226, 317] width 31 height 31
click at [279, 308] on link "오이지 oizi" at bounding box center [292, 311] width 53 height 16
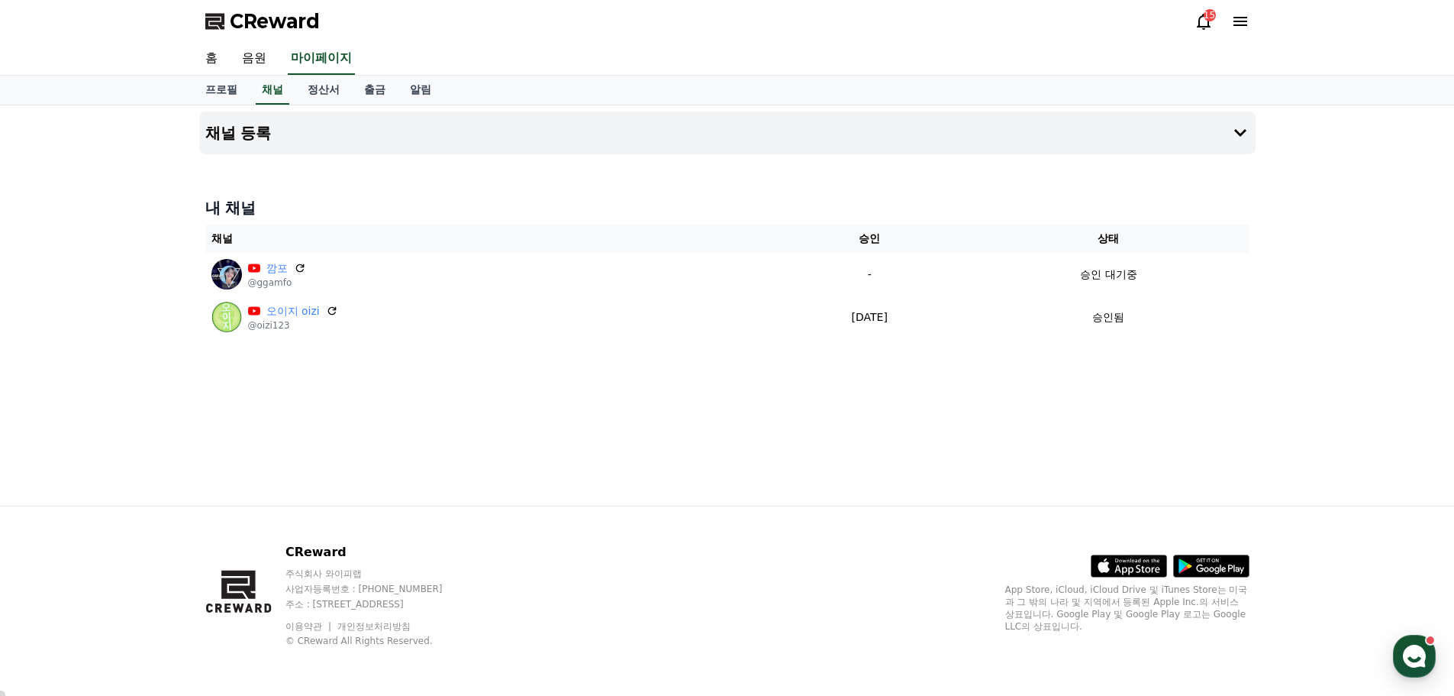
click at [1202, 25] on icon at bounding box center [1204, 21] width 18 height 18
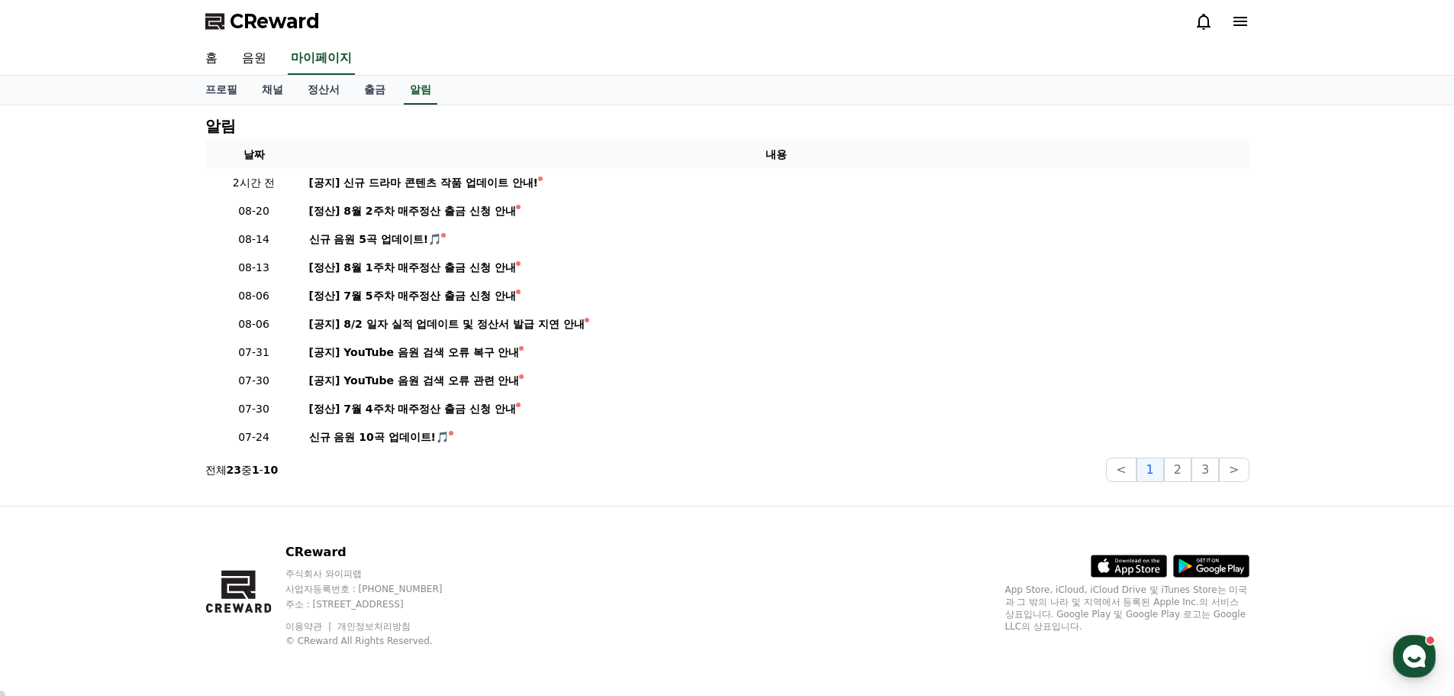
click at [1202, 25] on icon at bounding box center [1204, 21] width 18 height 18
click at [274, 91] on link "채널" at bounding box center [273, 90] width 46 height 29
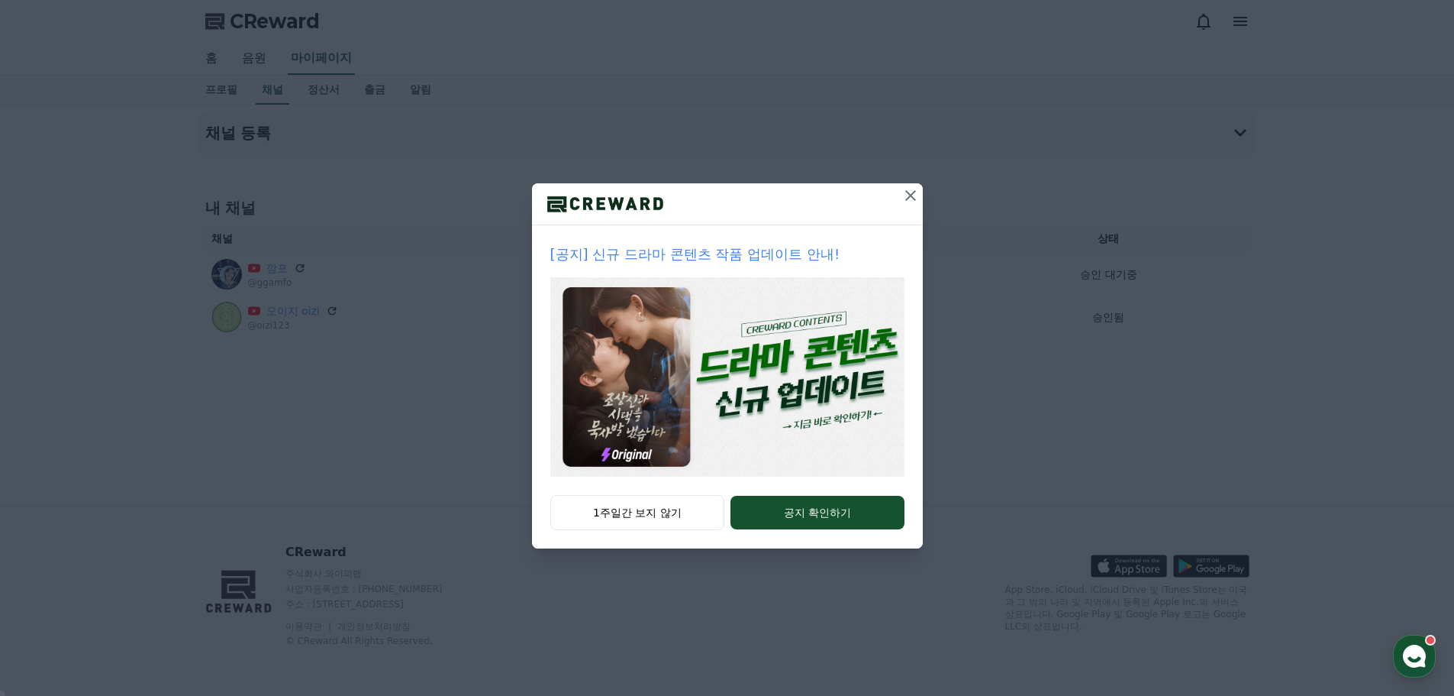
click at [912, 186] on icon at bounding box center [911, 195] width 18 height 18
